Goal: Navigation & Orientation: Find specific page/section

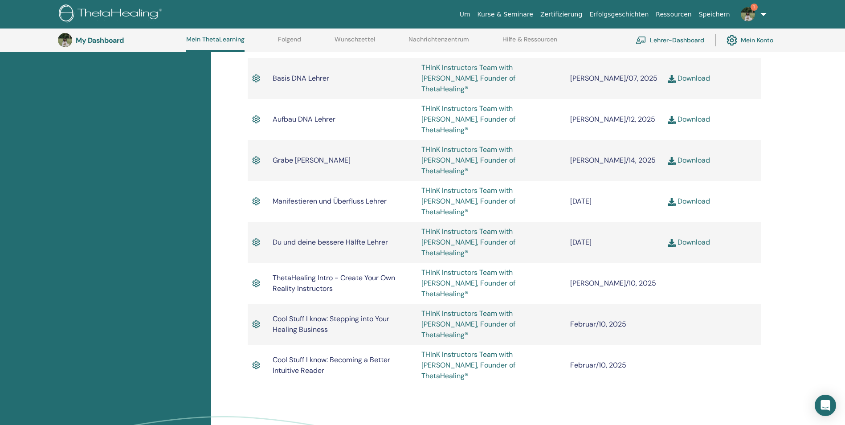
scroll to position [647, 0]
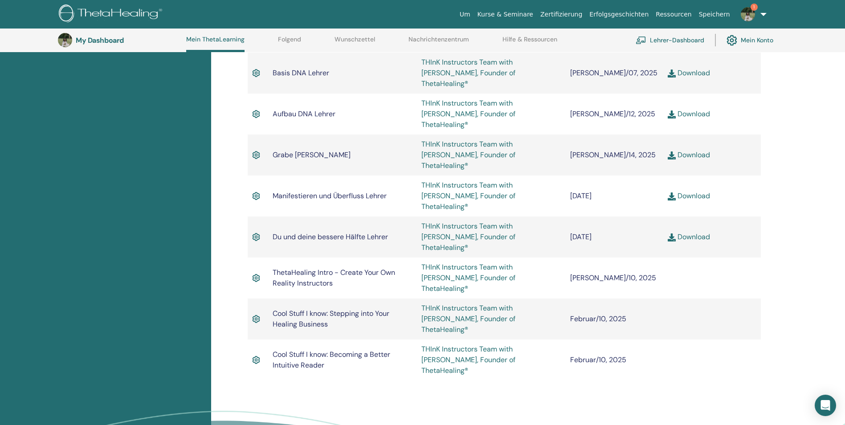
click at [746, 18] on img at bounding box center [748, 14] width 14 height 14
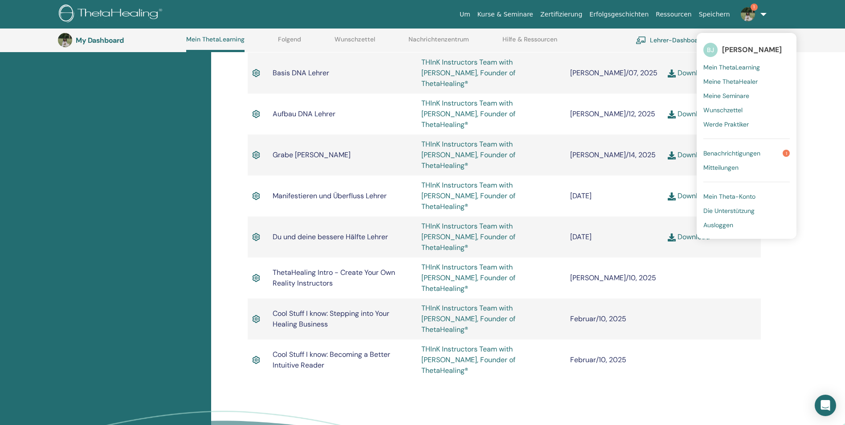
click at [763, 150] on link "Benachrichtigungen 1" at bounding box center [746, 153] width 86 height 14
